Goal: Task Accomplishment & Management: Use online tool/utility

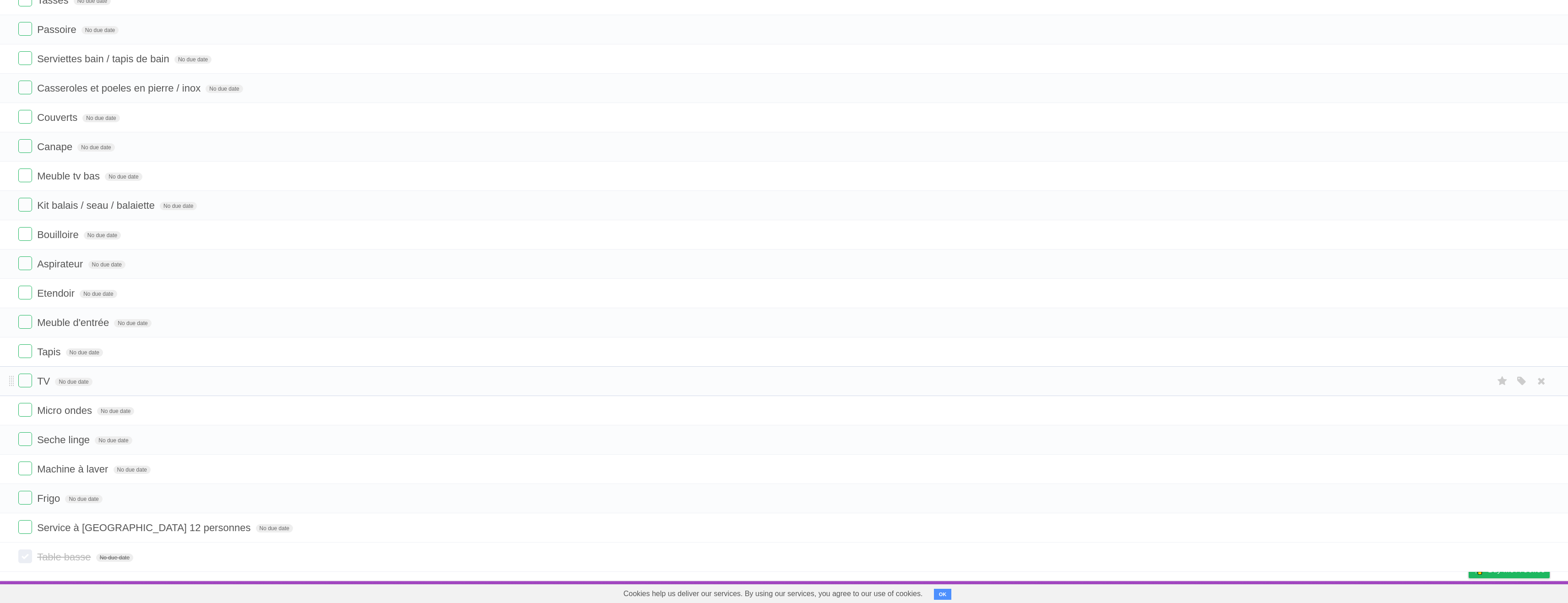
scroll to position [589, 0]
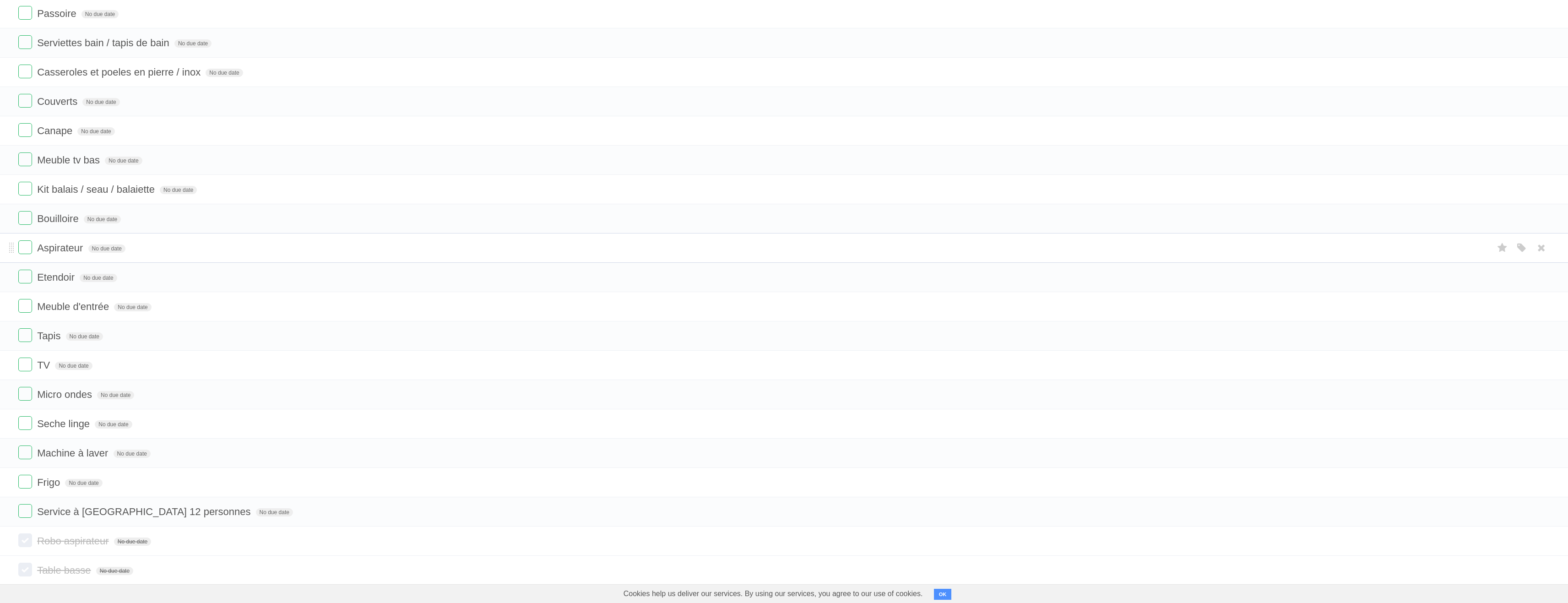
scroll to position [648, 0]
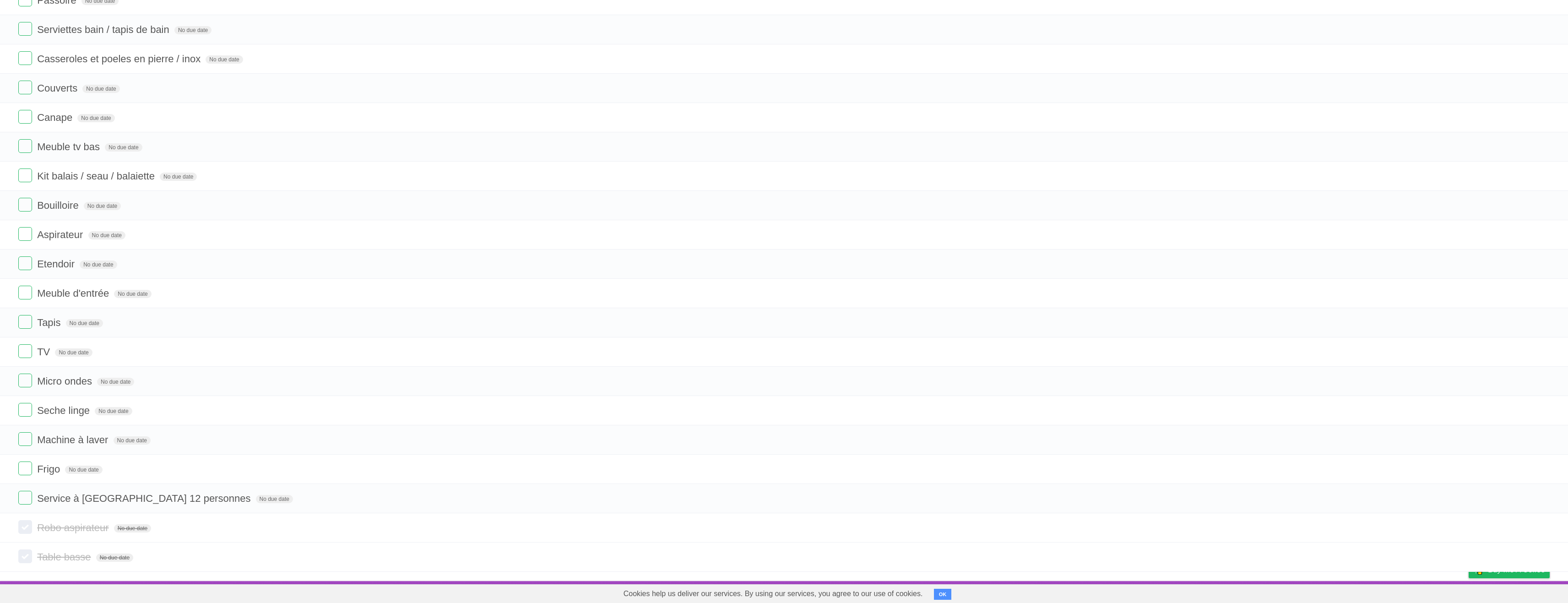
click at [950, 594] on button "OK" at bounding box center [943, 594] width 18 height 11
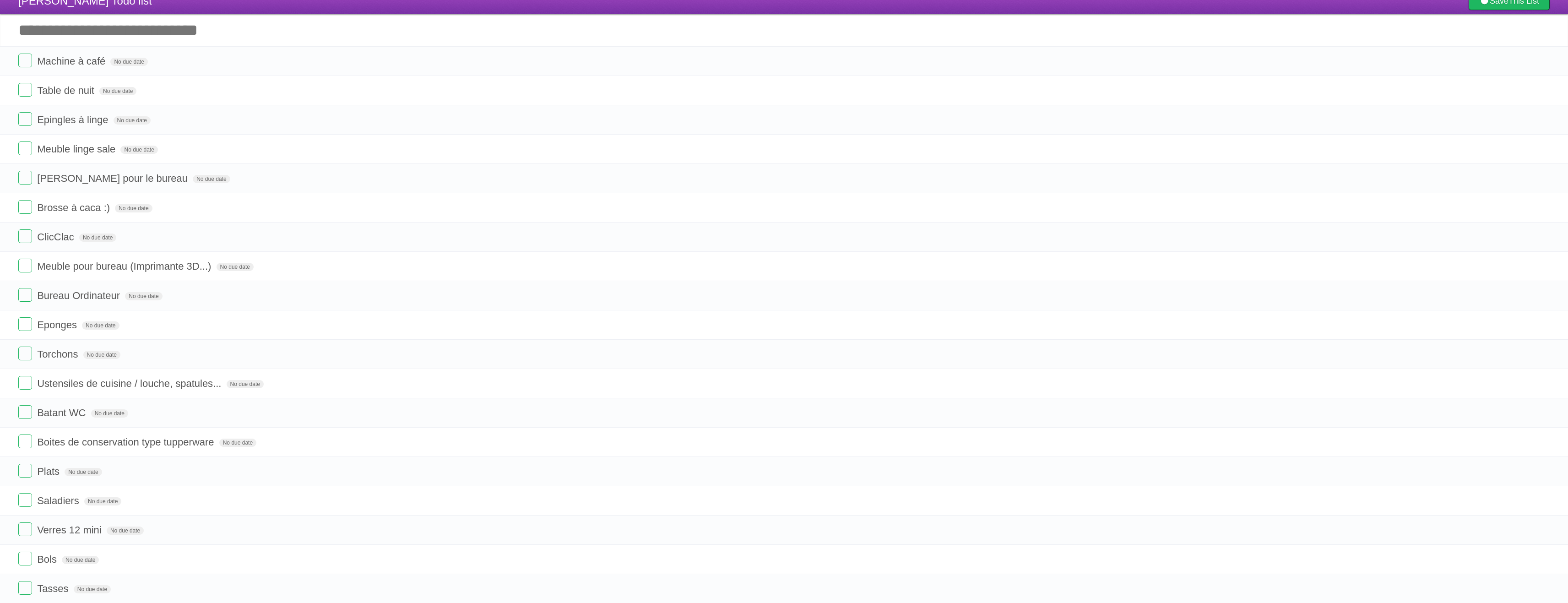
scroll to position [0, 0]
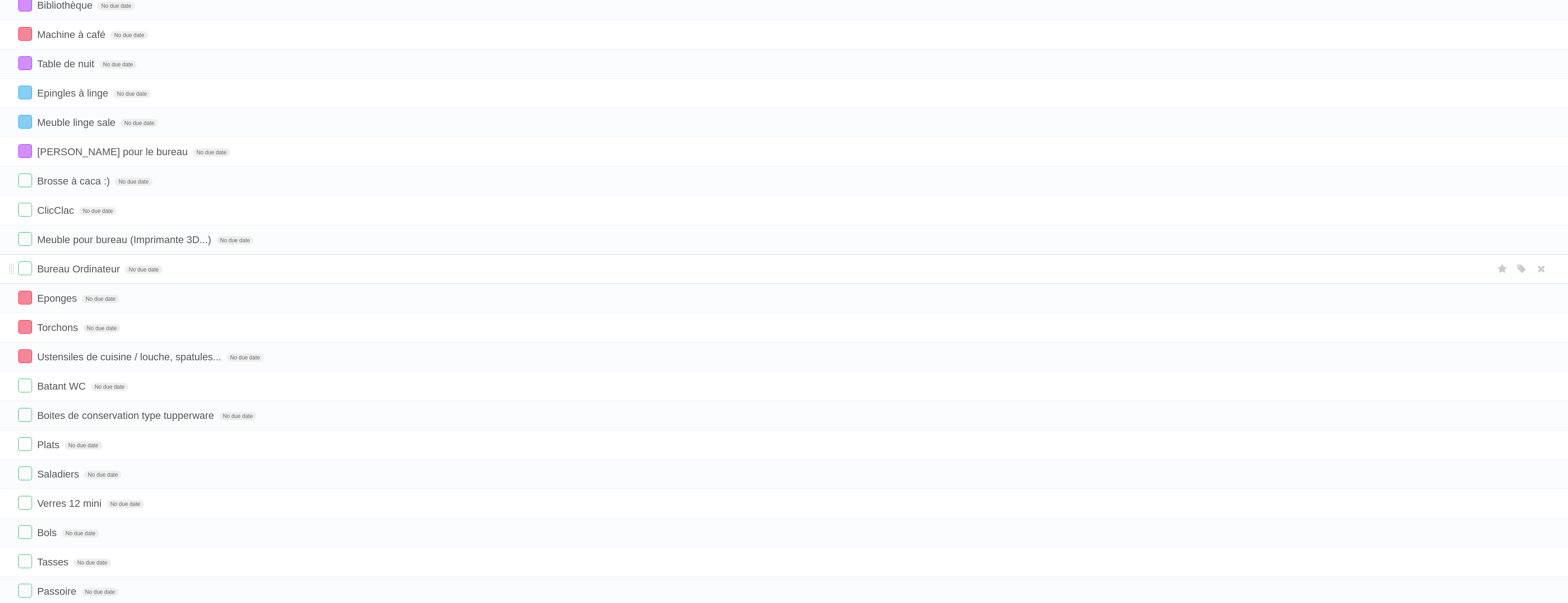
scroll to position [321, 0]
click at [1522, 240] on icon "button" at bounding box center [1522, 239] width 13 height 12
click at [1484, 242] on label "Orange" at bounding box center [1482, 239] width 10 height 10
click at [1525, 268] on icon "button" at bounding box center [1522, 268] width 13 height 12
click at [1487, 269] on label "Orange" at bounding box center [1482, 268] width 10 height 10
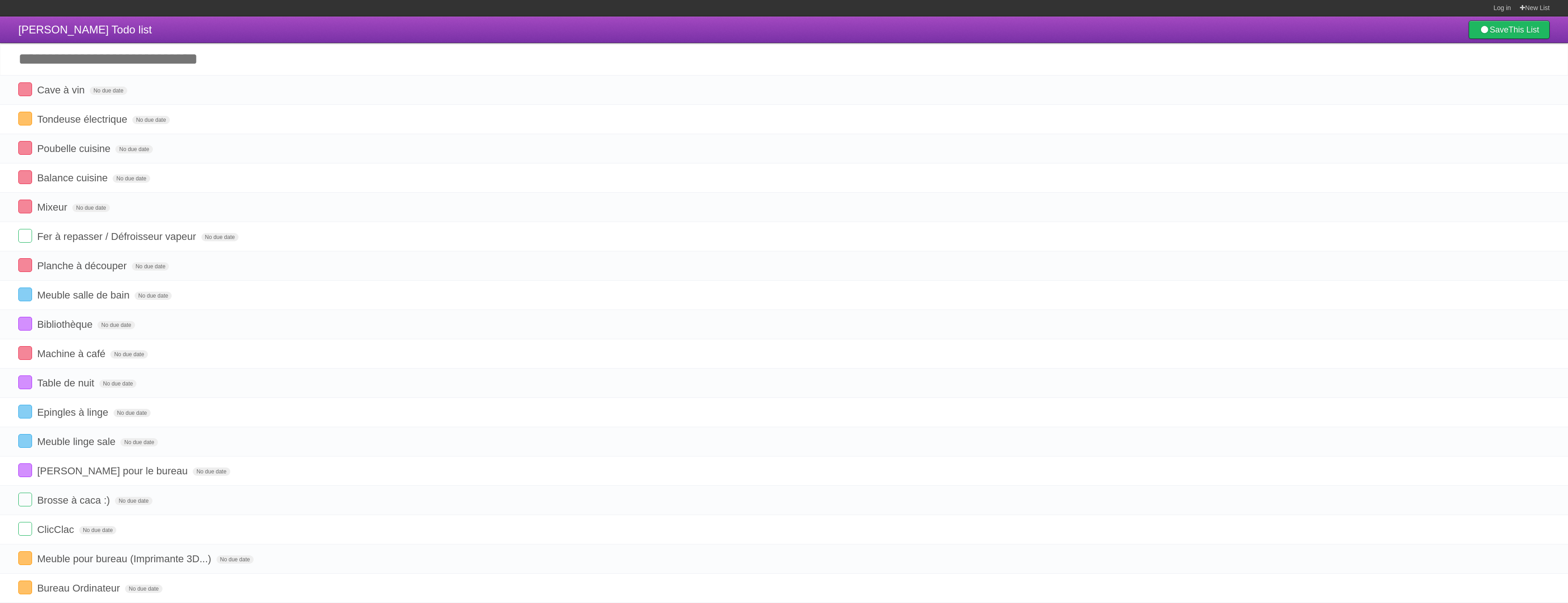
scroll to position [0, 0]
click at [1521, 118] on icon "button" at bounding box center [1522, 120] width 13 height 12
click at [1458, 121] on label "Green" at bounding box center [1458, 120] width 10 height 10
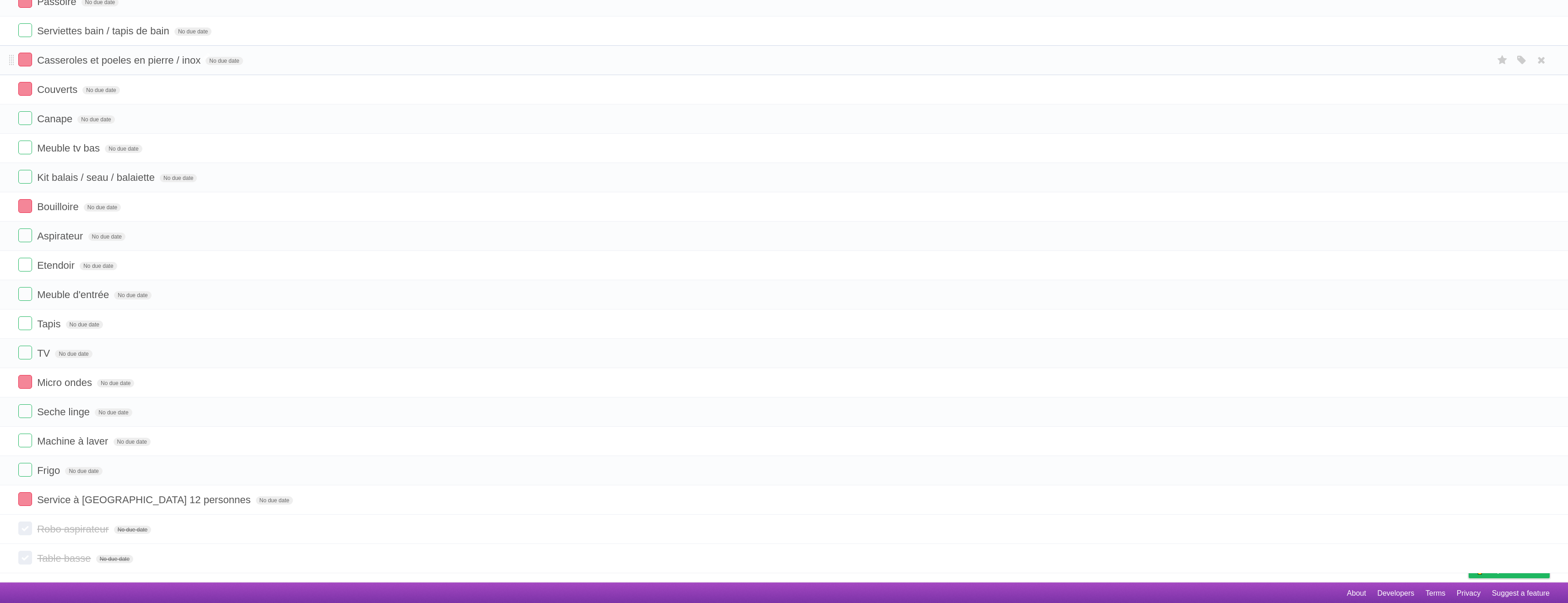
scroll to position [866, 0]
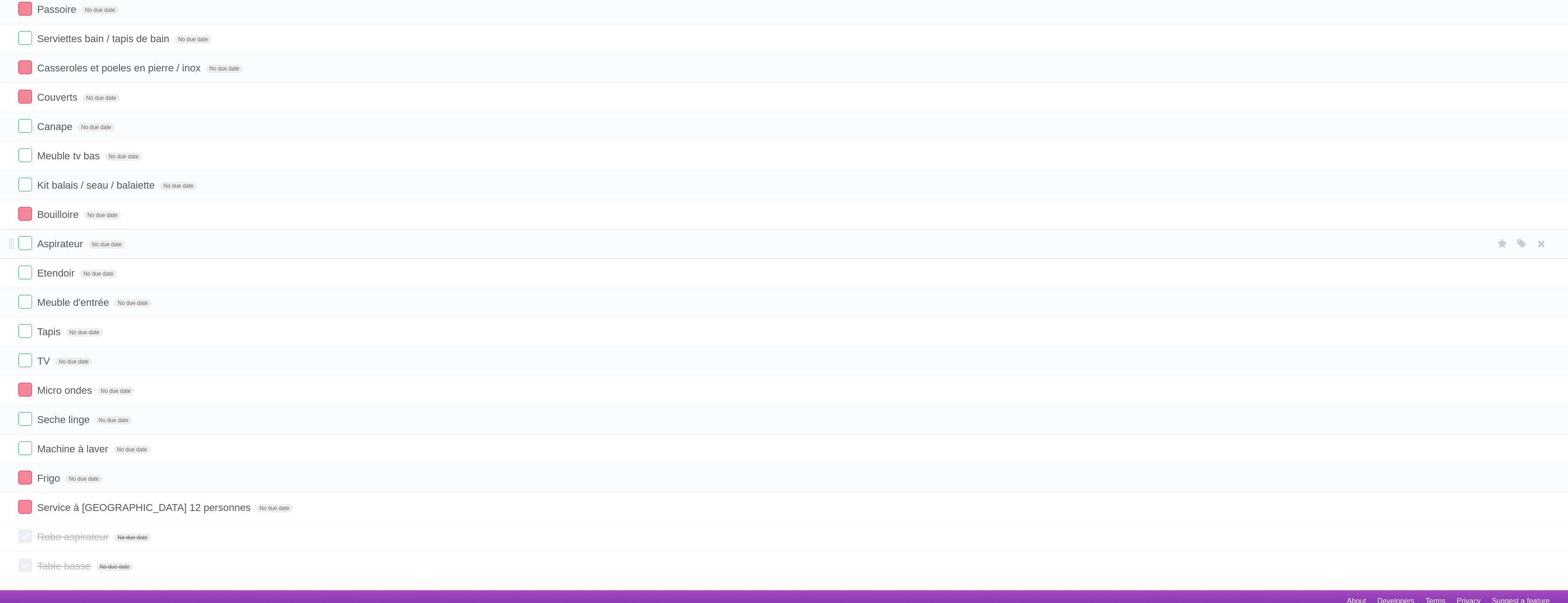
scroll to position [912, 0]
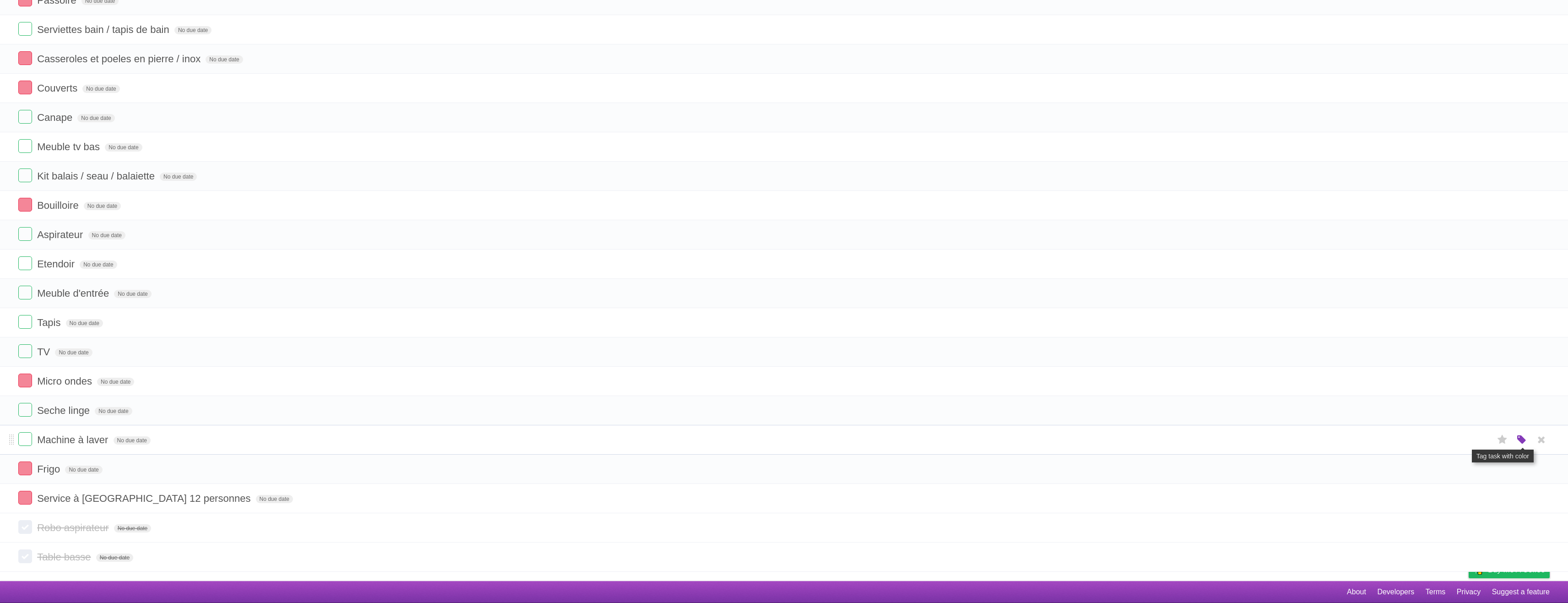
click at [1522, 443] on icon "button" at bounding box center [1522, 440] width 13 height 12
click at [1446, 441] on label "Blue" at bounding box center [1445, 440] width 10 height 10
click at [1520, 411] on icon "button" at bounding box center [1522, 411] width 13 height 12
click at [1445, 411] on label "Blue" at bounding box center [1445, 411] width 10 height 10
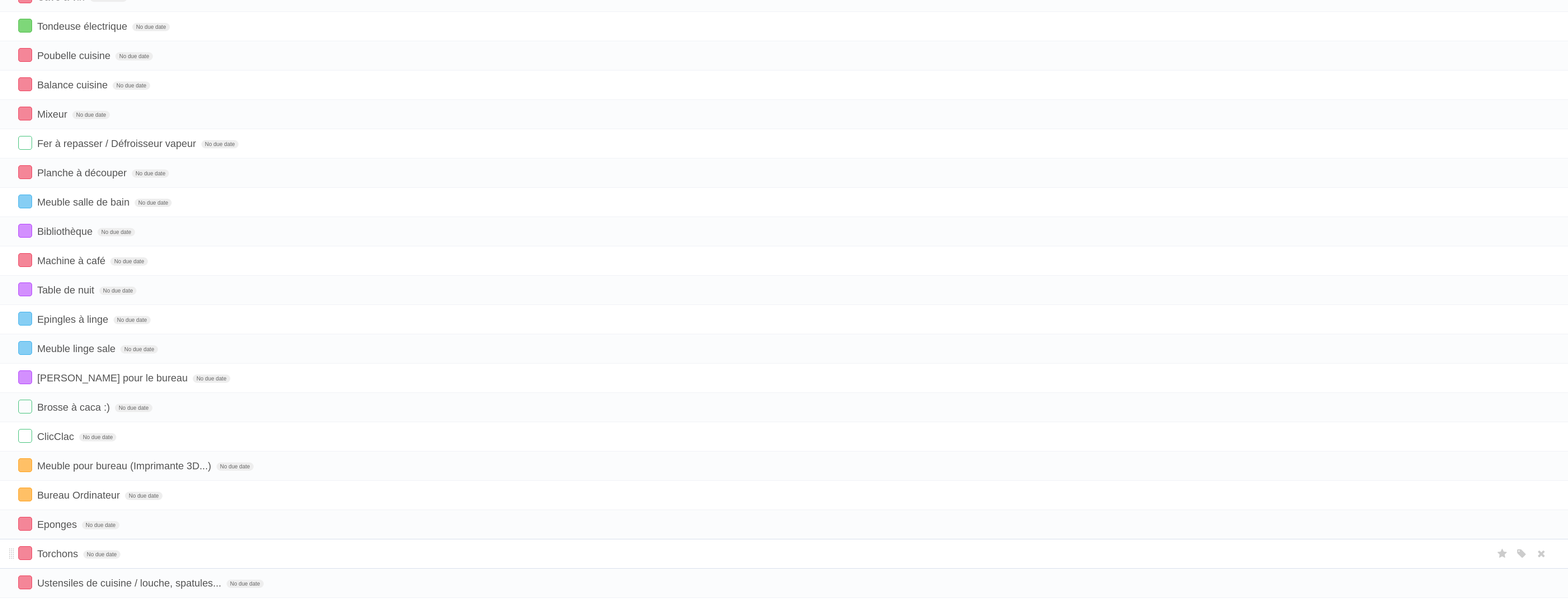
scroll to position [229, 0]
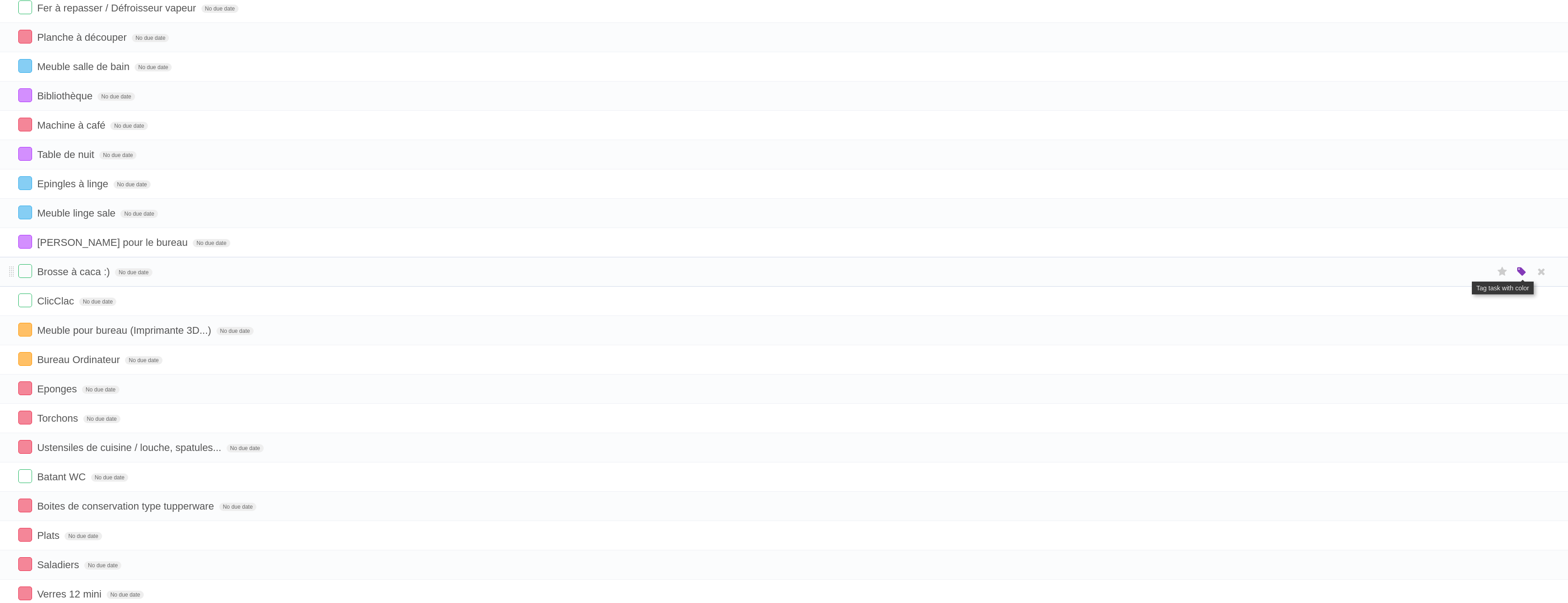
click at [1521, 274] on icon "button" at bounding box center [1522, 272] width 13 height 12
click at [1445, 272] on label "Blue" at bounding box center [1445, 272] width 10 height 10
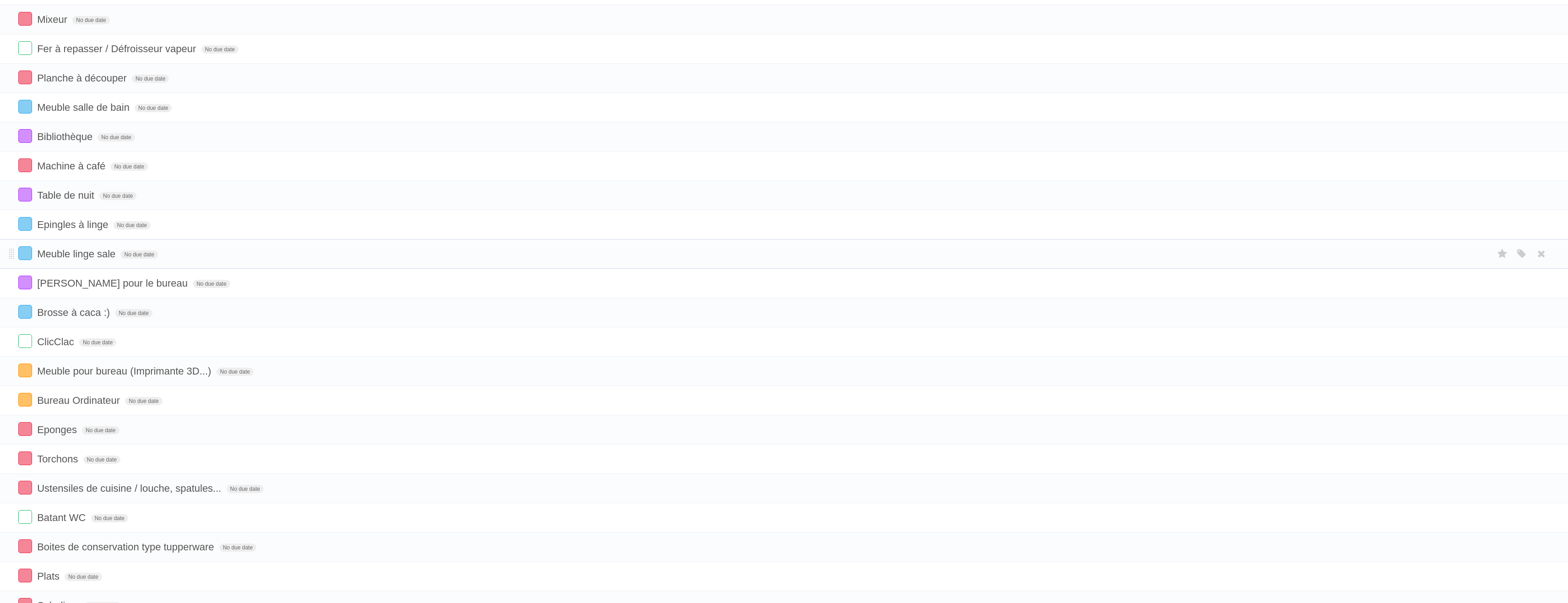
scroll to position [0, 0]
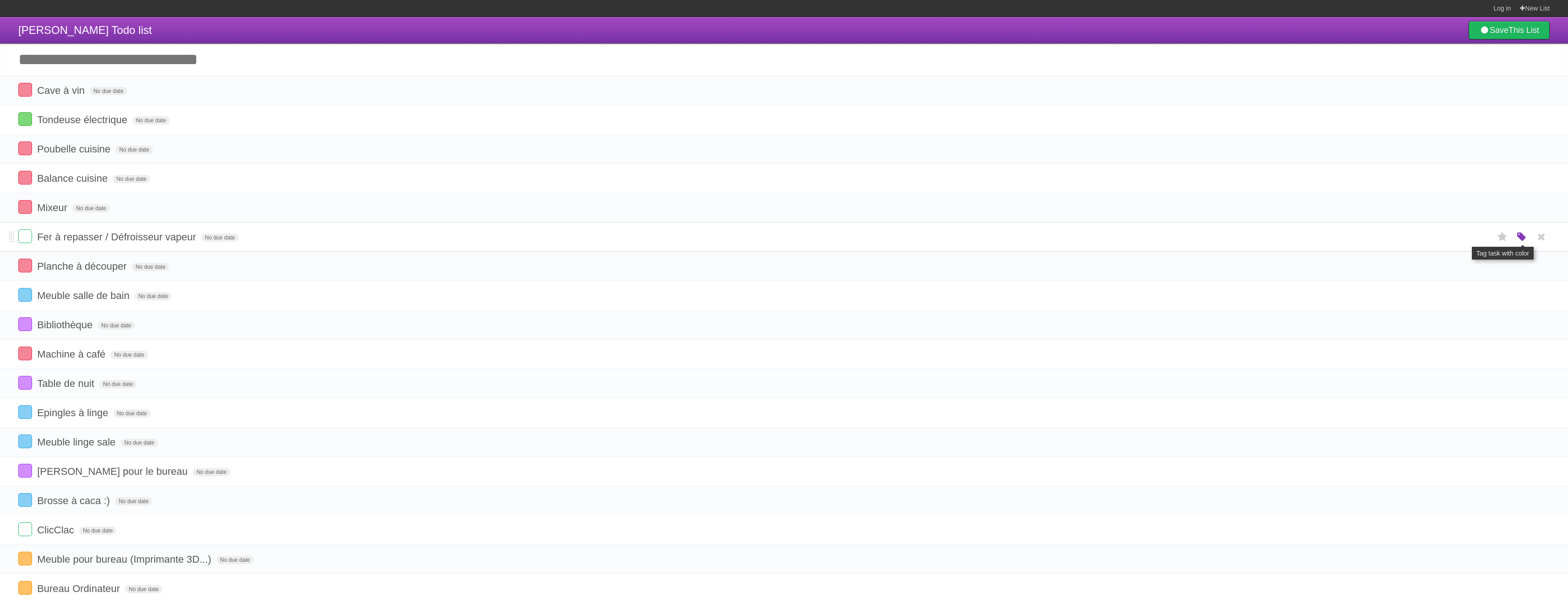
click at [1522, 237] on icon "button" at bounding box center [1522, 237] width 13 height 12
click at [1444, 239] on label "Blue" at bounding box center [1445, 237] width 10 height 10
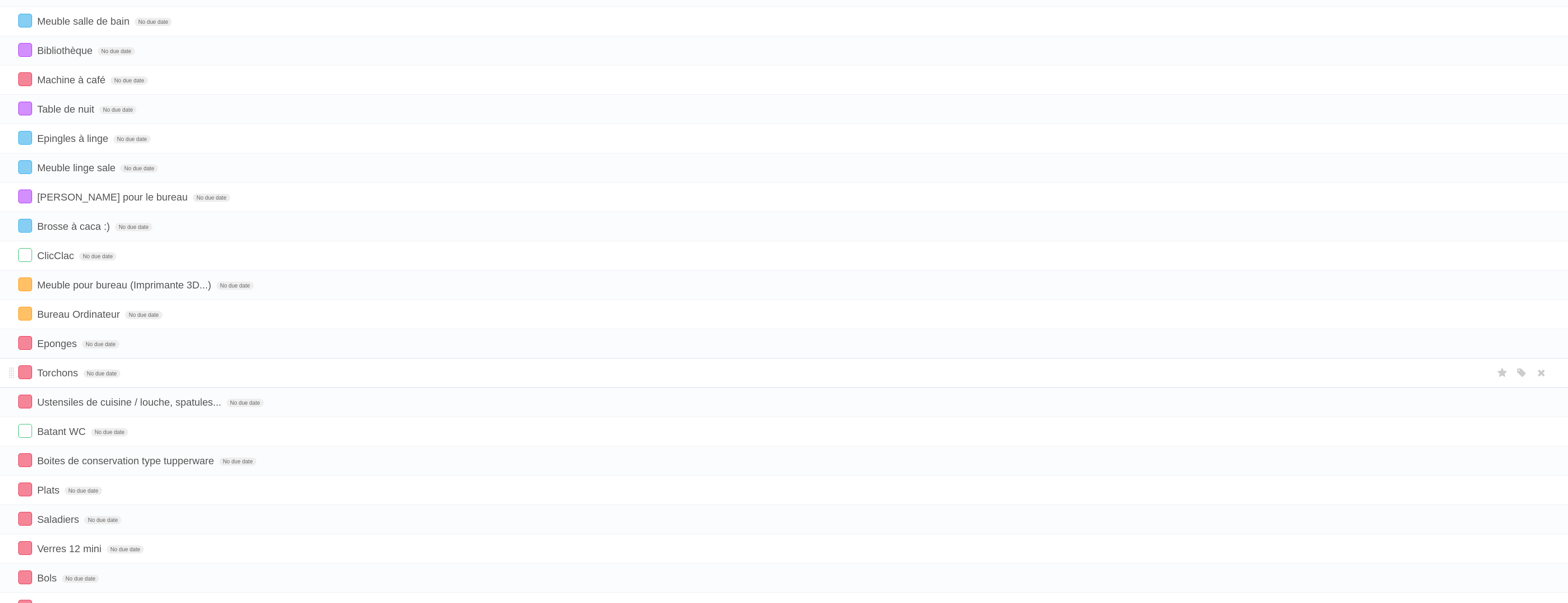
scroll to position [274, 0]
click at [1523, 254] on icon "button" at bounding box center [1522, 255] width 13 height 12
click at [1485, 257] on label "Orange" at bounding box center [1482, 255] width 10 height 10
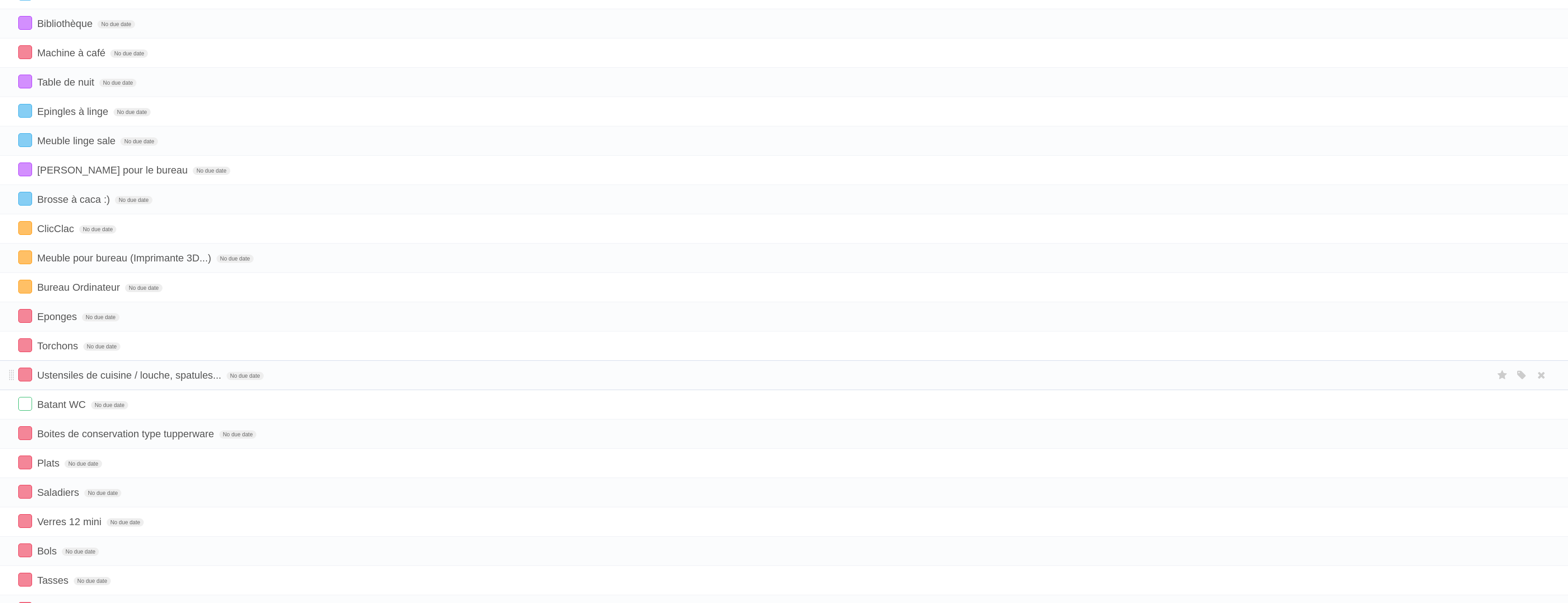
scroll to position [458, 0]
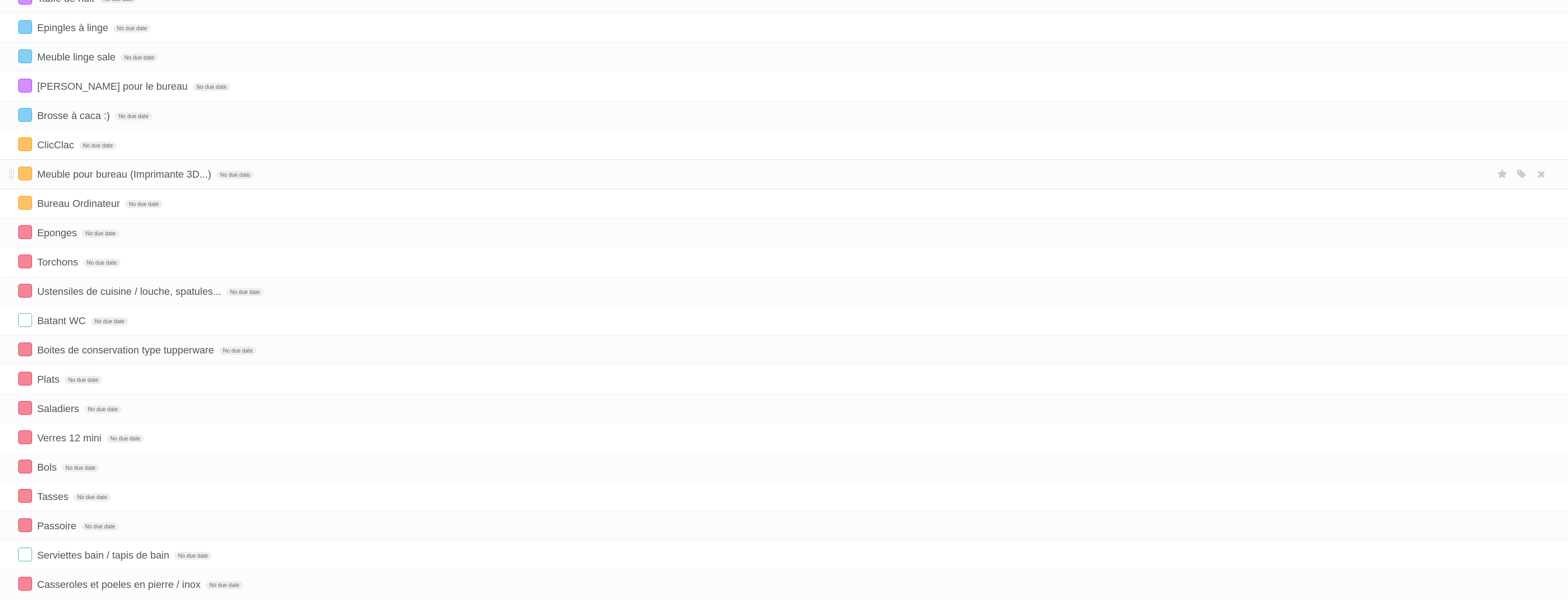
scroll to position [458, 0]
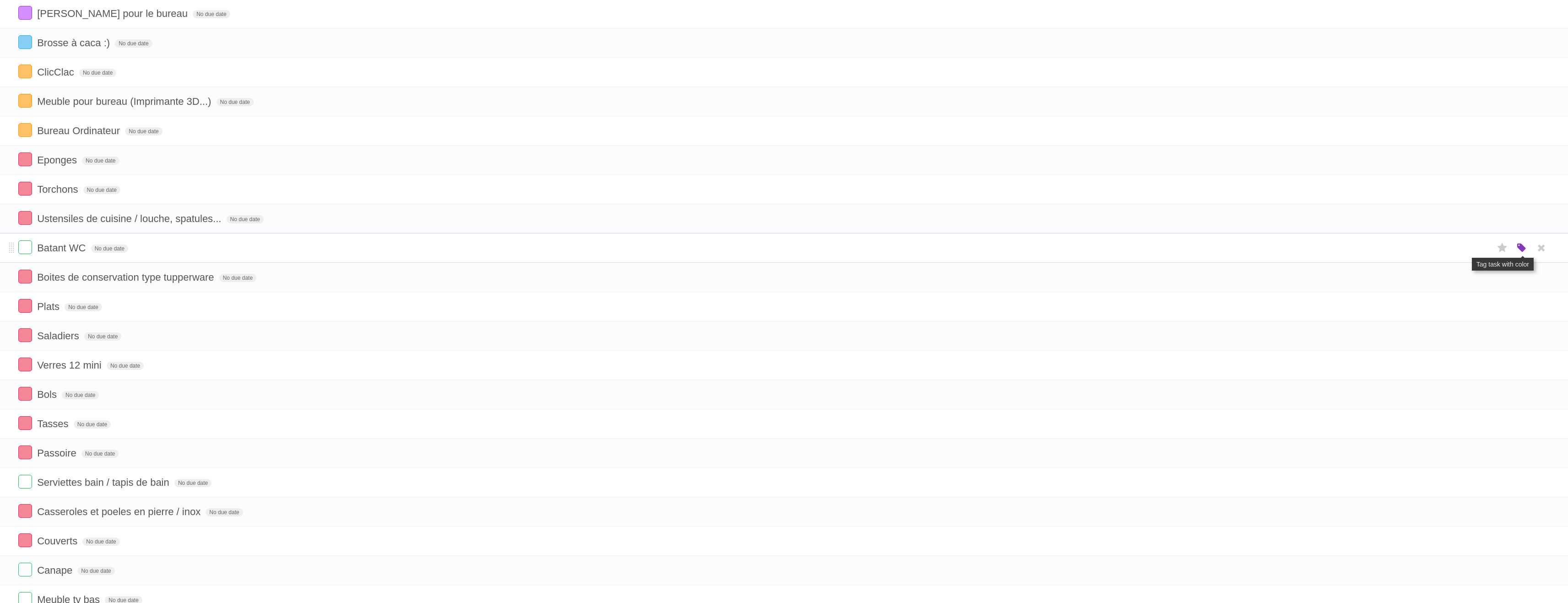
click at [1524, 249] on icon "button" at bounding box center [1522, 248] width 13 height 12
click at [1447, 250] on label "Blue" at bounding box center [1445, 248] width 10 height 10
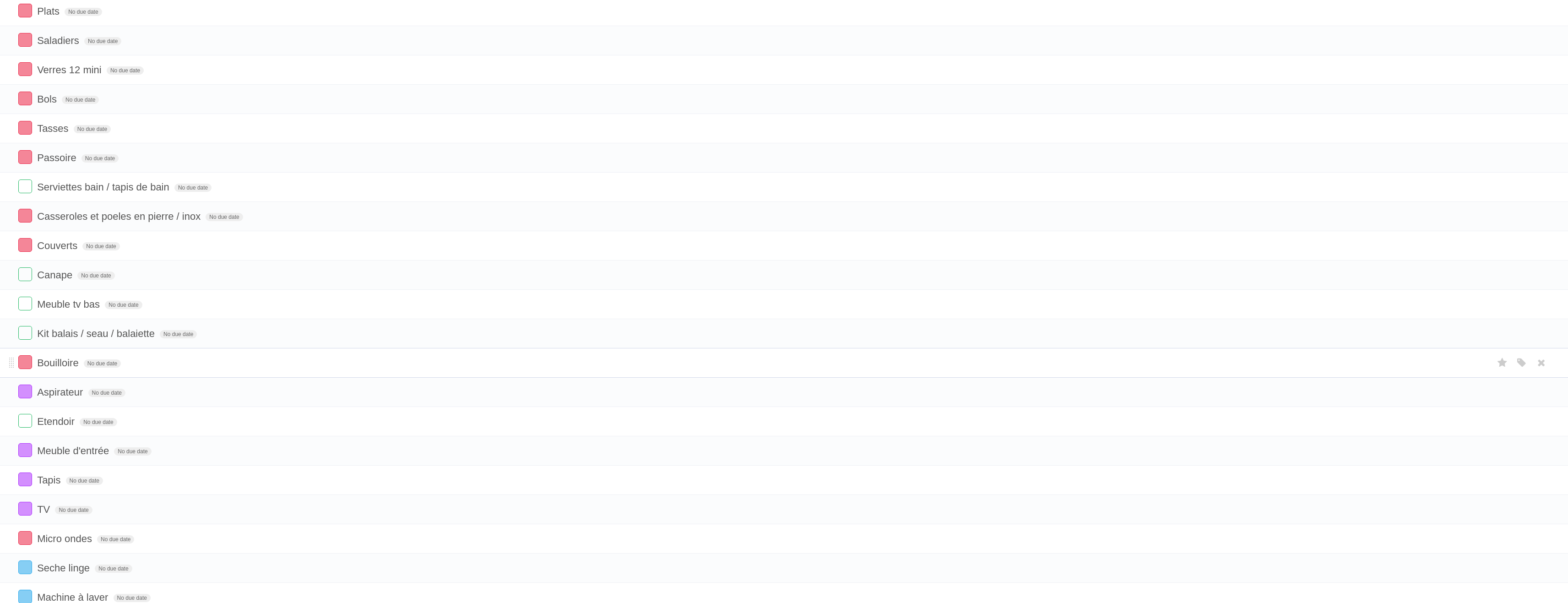
scroll to position [778, 0]
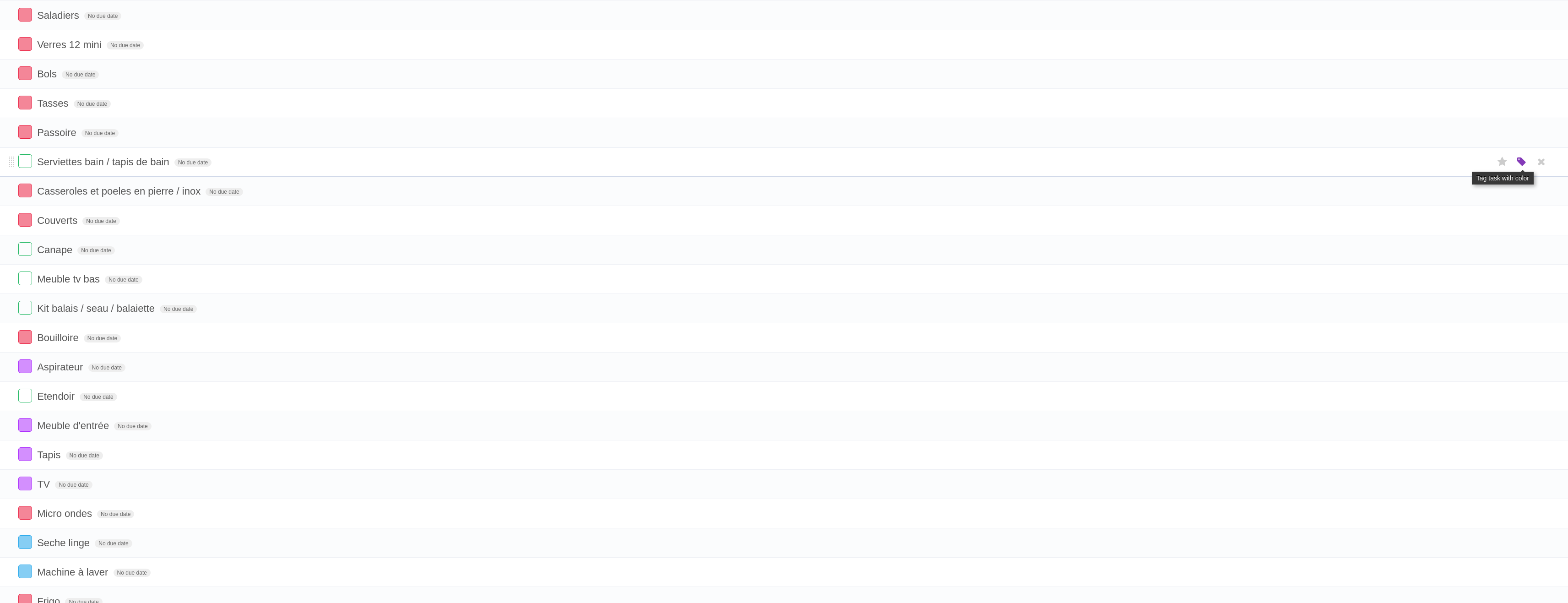
click at [1524, 160] on icon "button" at bounding box center [1522, 162] width 13 height 12
click at [1443, 163] on label "Blue" at bounding box center [1445, 162] width 10 height 10
click at [1517, 396] on icon "button" at bounding box center [1522, 396] width 13 height 12
click at [1449, 394] on label "Blue" at bounding box center [1445, 396] width 10 height 10
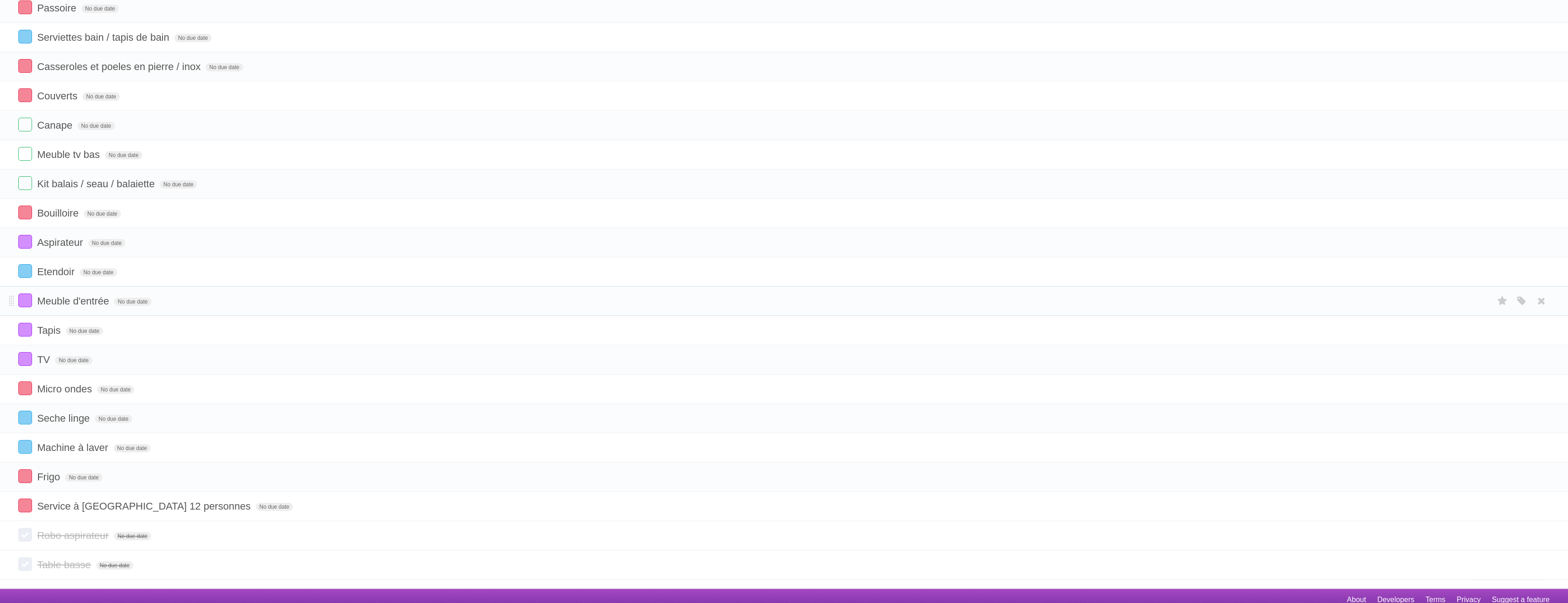
scroll to position [912, 0]
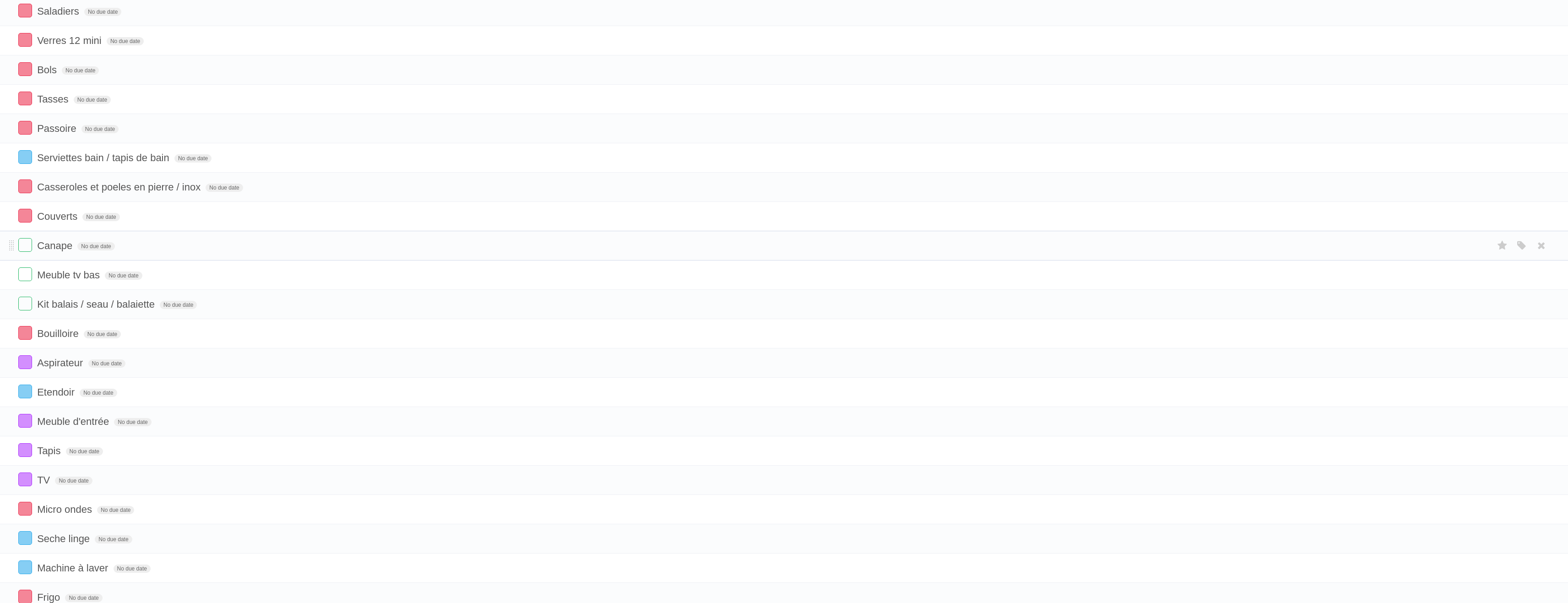
scroll to position [637, 0]
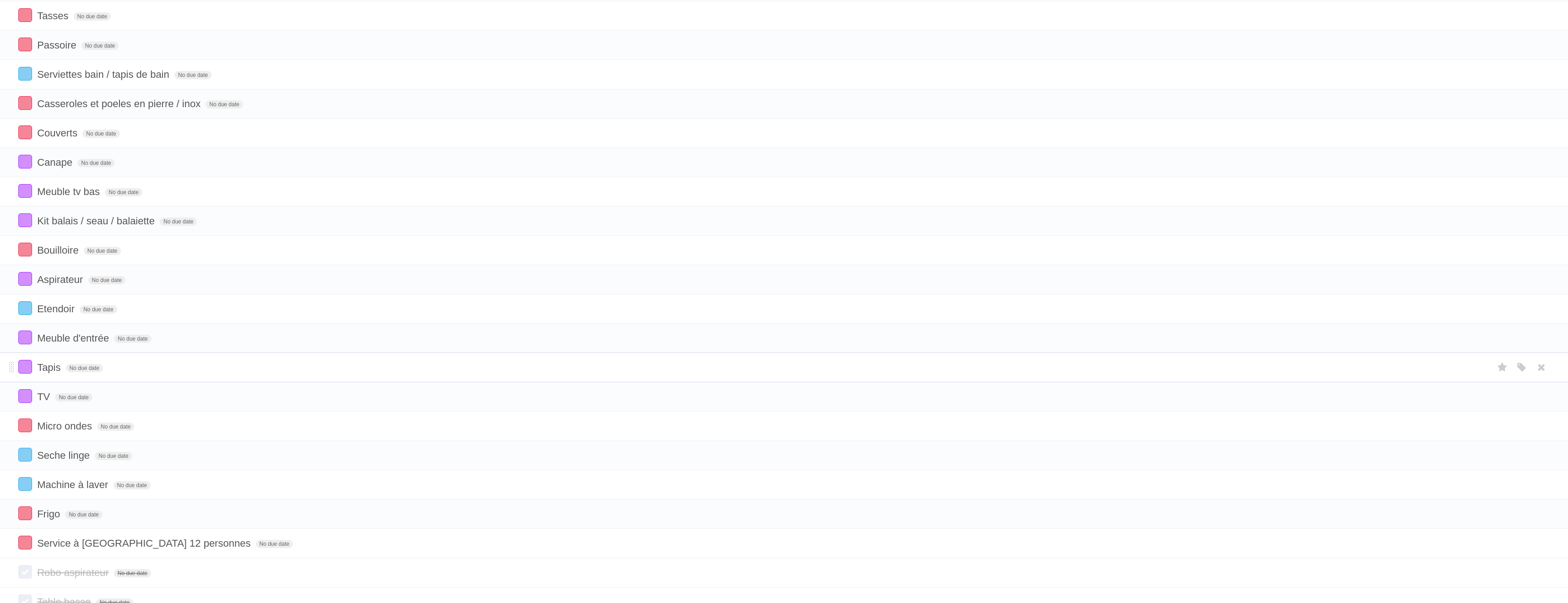
scroll to position [912, 0]
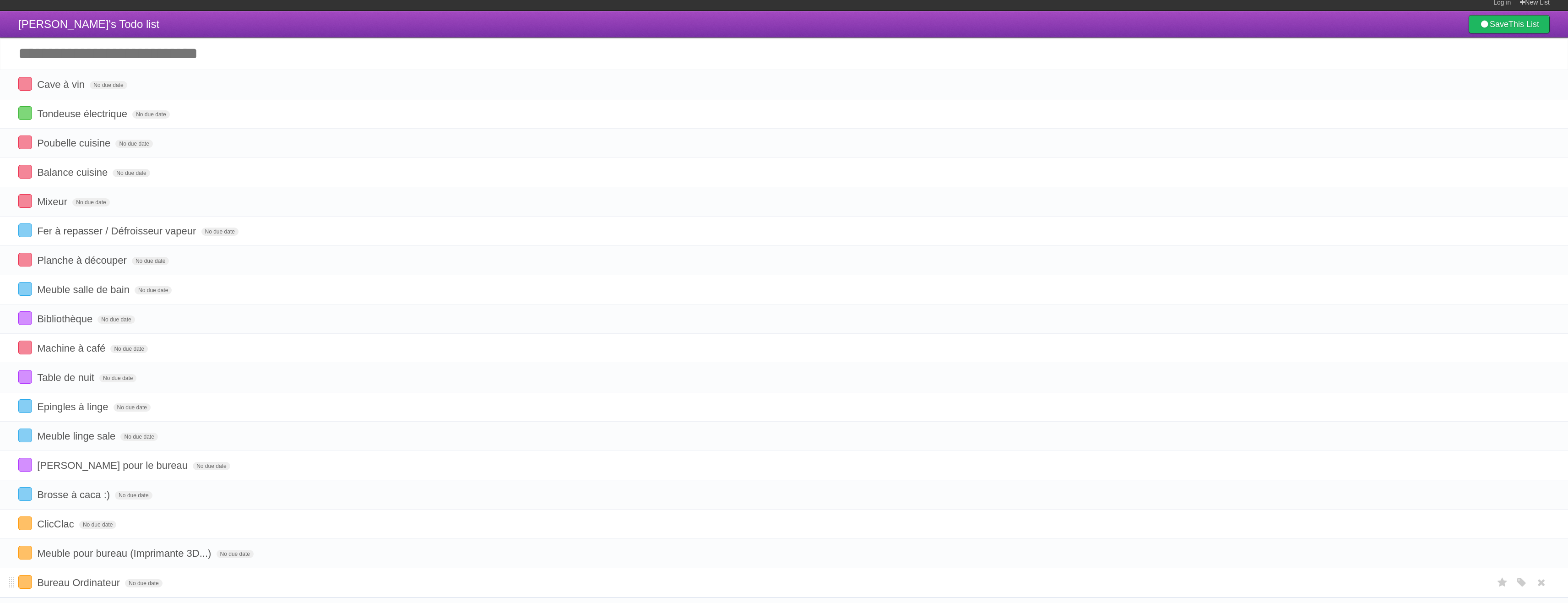
scroll to position [0, 0]
